Goal: Task Accomplishment & Management: Use online tool/utility

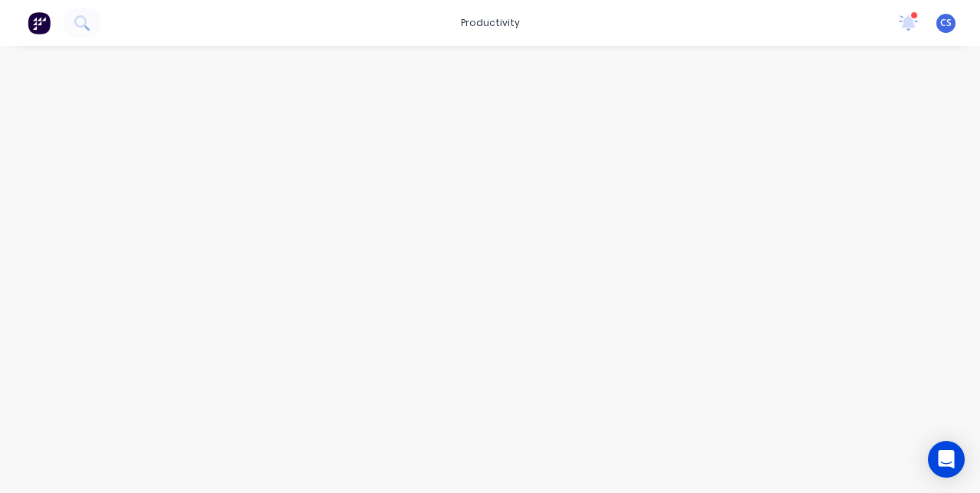
click at [32, 35] on button at bounding box center [39, 23] width 32 height 31
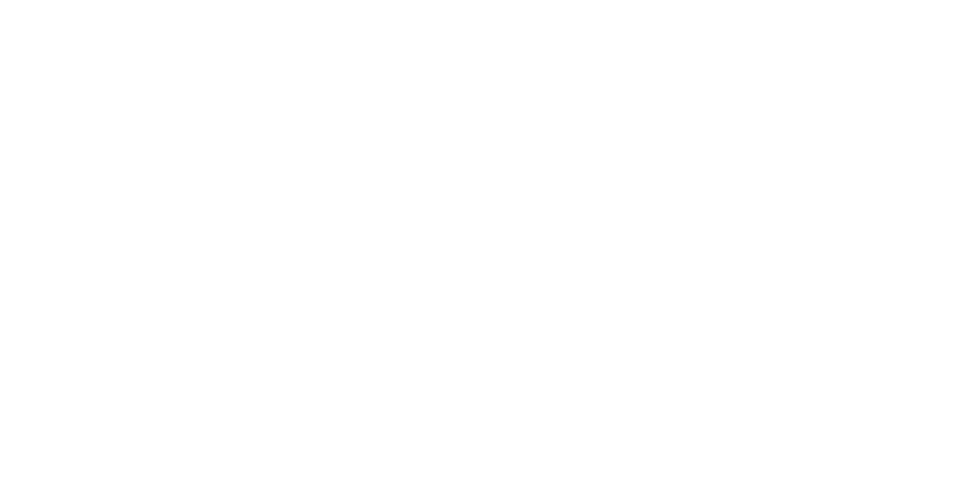
click at [203, 224] on button "Tracking" at bounding box center [130, 210] width 146 height 38
click at [597, 381] on icon "button" at bounding box center [593, 381] width 8 height 8
click at [980, 380] on div "Clock On Team Member Select... Clock On Cancel" at bounding box center [490, 246] width 980 height 493
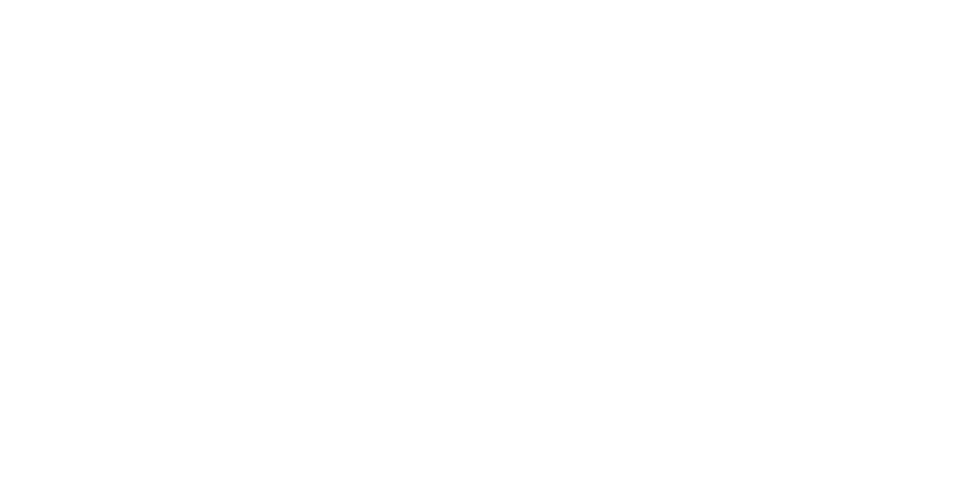
click at [484, 242] on button "Clock On" at bounding box center [442, 243] width 84 height 25
